Goal: Task Accomplishment & Management: Use online tool/utility

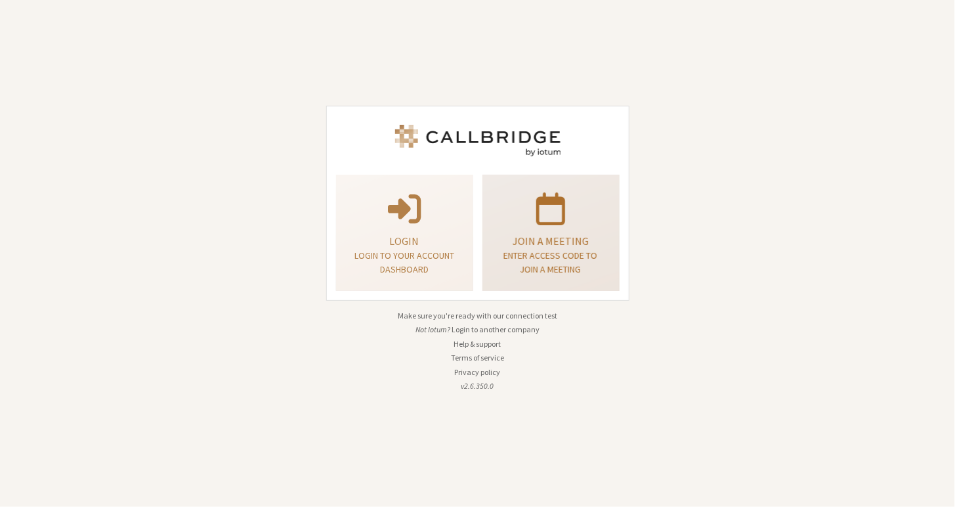
click at [590, 249] on p "Enter access code to join a meeting" at bounding box center [551, 263] width 104 height 28
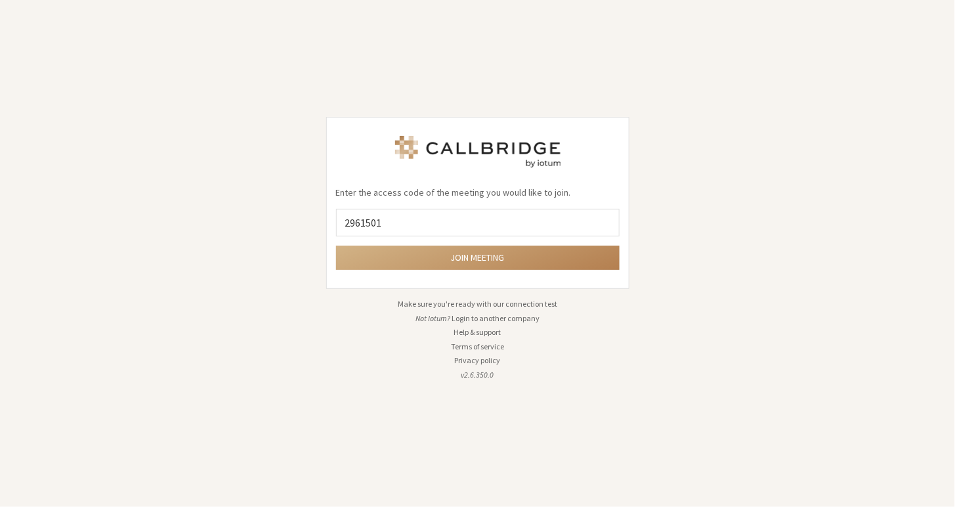
type input "2961501"
click at [336, 246] on button "Join meeting" at bounding box center [478, 258] width 284 height 24
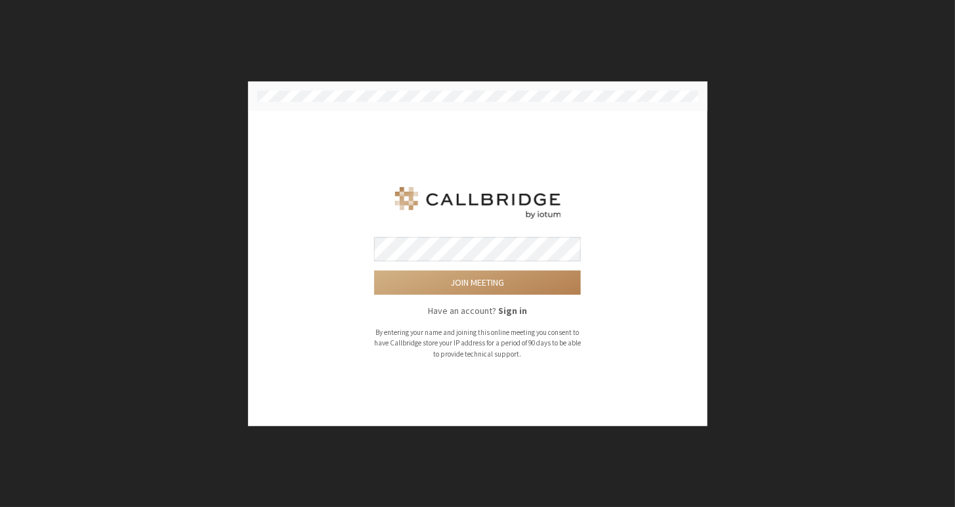
click at [374, 271] on button "Join meeting" at bounding box center [477, 283] width 207 height 24
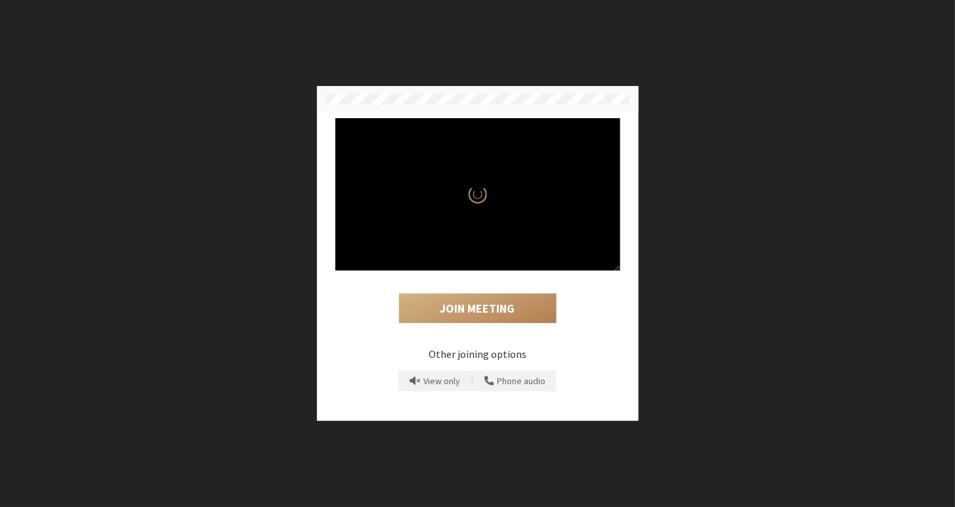
click at [514, 279] on div "Join Meeting" at bounding box center [478, 300] width 285 height 58
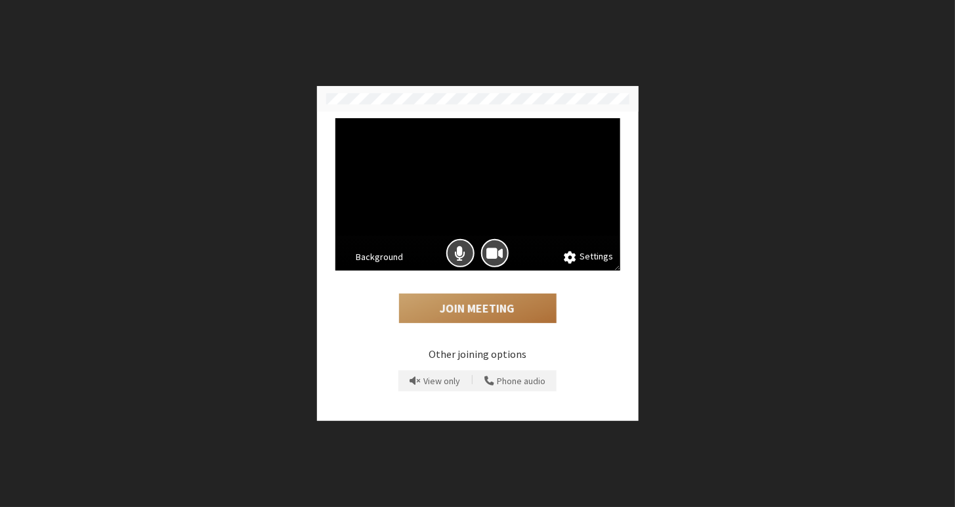
click at [477, 312] on button "Join Meeting" at bounding box center [478, 309] width 158 height 30
